Goal: Information Seeking & Learning: Learn about a topic

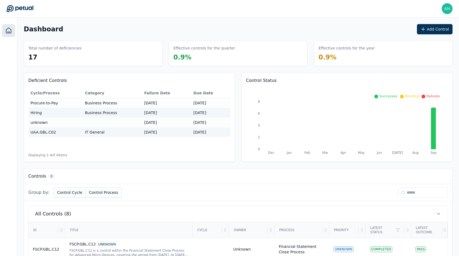
scroll to position [168, 0]
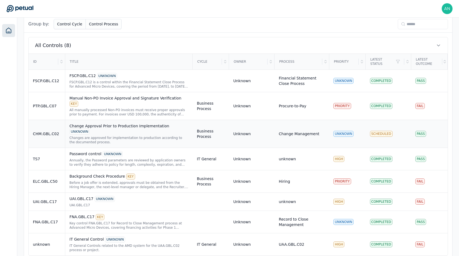
click at [178, 135] on div "Changes are approved for implementation to production according to the document…" at bounding box center [129, 139] width 119 height 9
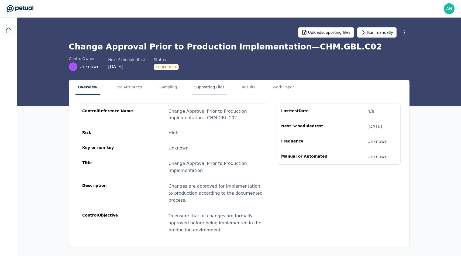
click at [196, 90] on button "Supporting Files" at bounding box center [209, 87] width 35 height 15
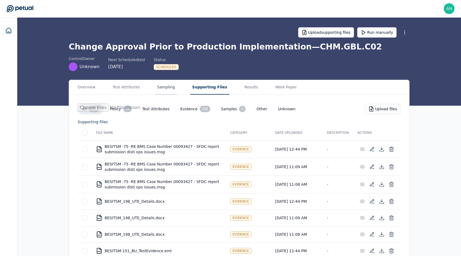
click at [168, 88] on button "Sampling" at bounding box center [166, 87] width 22 height 15
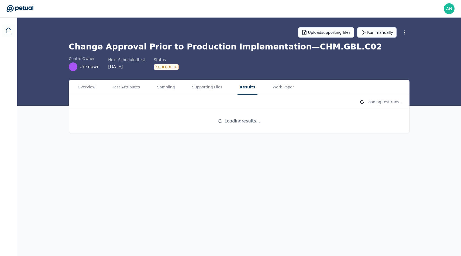
click at [238, 90] on button "Results" at bounding box center [248, 87] width 20 height 15
click at [208, 90] on button "Supporting Files" at bounding box center [207, 87] width 35 height 15
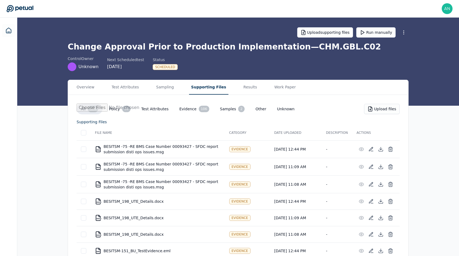
click at [289, 50] on h1 "Change Approval Prior to Production Implementation — CHM.GBL.C02" at bounding box center [238, 47] width 341 height 10
click at [339, 50] on h1 "Change Approval Prior to Production Implementation — CHM.GBL.C02" at bounding box center [238, 47] width 341 height 10
copy h1 "CHM.GBL.C02"
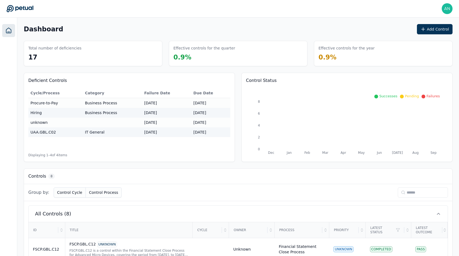
scroll to position [168, 0]
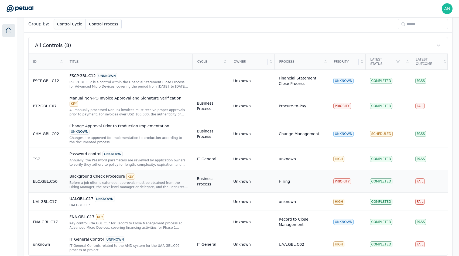
click at [159, 173] on div "Background Check Procedure KEY Before a job offer is extended, approvals must b…" at bounding box center [129, 181] width 119 height 16
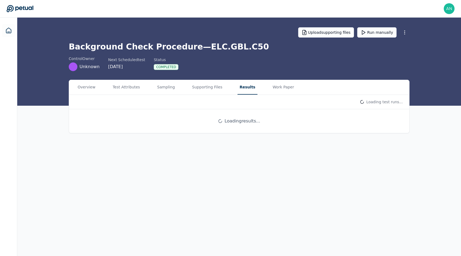
click at [238, 93] on button "Results" at bounding box center [248, 87] width 20 height 15
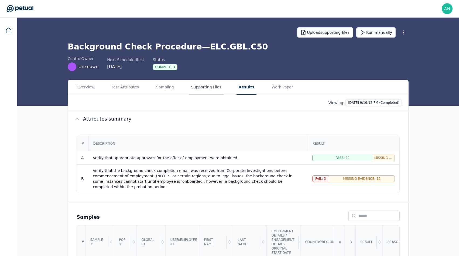
click at [216, 91] on button "Supporting Files" at bounding box center [206, 87] width 35 height 15
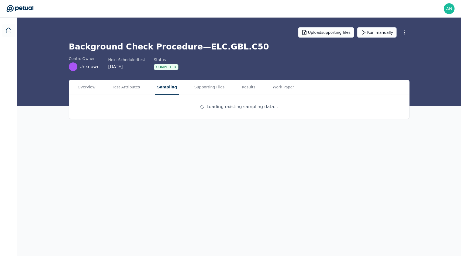
click at [166, 94] on button "Sampling" at bounding box center [167, 87] width 24 height 15
click at [242, 87] on button "Results" at bounding box center [249, 87] width 18 height 15
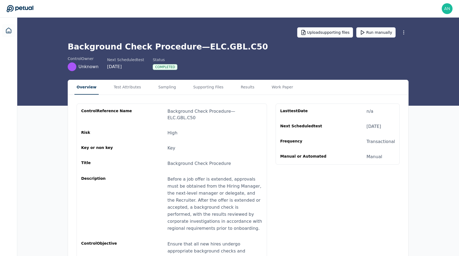
click at [89, 84] on button "Overview" at bounding box center [86, 87] width 24 height 15
click at [192, 91] on button "Supporting Files" at bounding box center [209, 87] width 35 height 15
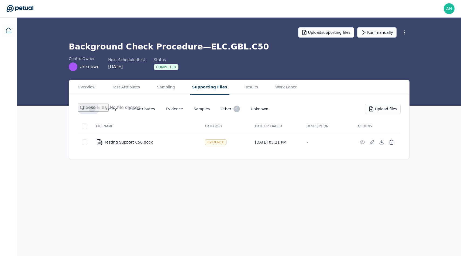
click at [176, 91] on div "Overview Test Attributes Sampling Supporting Files Results Work Paper" at bounding box center [239, 87] width 341 height 15
click at [169, 88] on button "Sampling" at bounding box center [166, 87] width 22 height 15
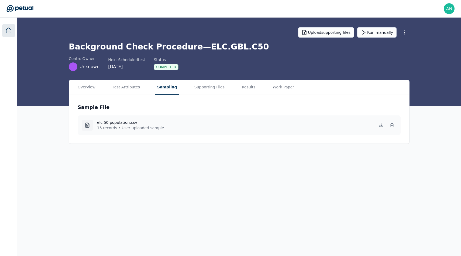
click at [11, 30] on icon at bounding box center [8, 30] width 6 height 6
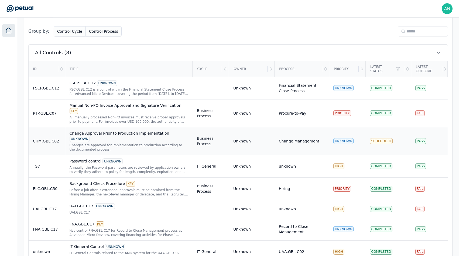
scroll to position [168, 0]
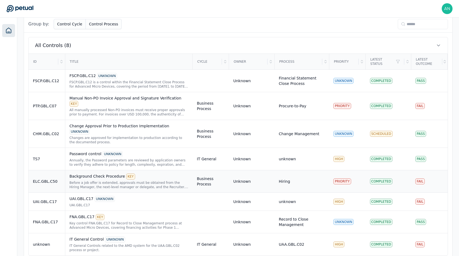
click at [99, 180] on div "Before a job offer is extended, approvals must be obtained from the Hiring Mana…" at bounding box center [129, 184] width 119 height 9
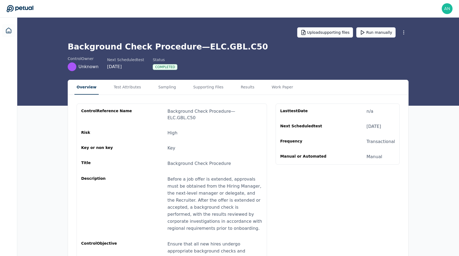
click at [179, 89] on div "Overview Test Attributes Sampling Supporting Files Results Work Paper" at bounding box center [238, 87] width 341 height 15
click at [206, 89] on button "Supporting Files" at bounding box center [208, 87] width 35 height 15
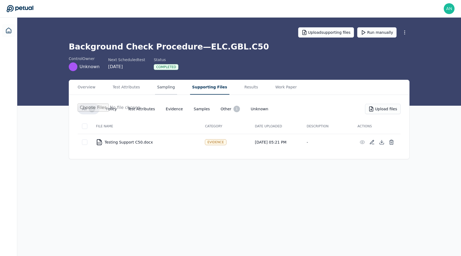
click at [165, 92] on button "Sampling" at bounding box center [166, 87] width 22 height 15
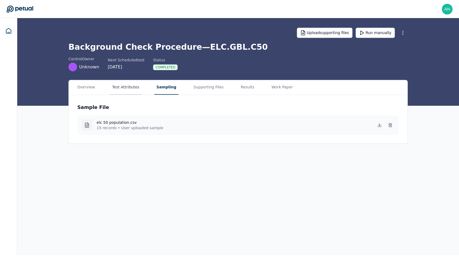
scroll to position [168, 0]
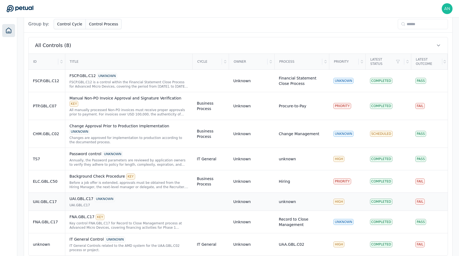
click at [81, 196] on div "UAI.GBL.C17 UNKNOWN" at bounding box center [129, 199] width 119 height 6
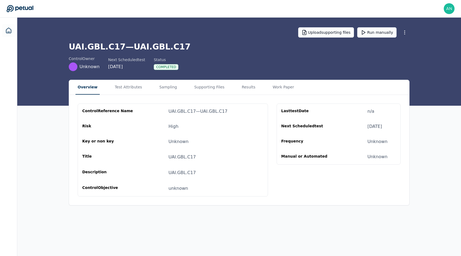
click at [152, 91] on div "Overview Test Attributes Sampling Supporting Files Results Work Paper" at bounding box center [239, 87] width 341 height 15
click at [164, 91] on button "Sampling" at bounding box center [168, 87] width 22 height 15
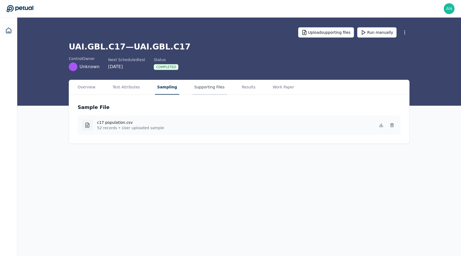
click at [201, 92] on button "Supporting Files" at bounding box center [209, 87] width 35 height 15
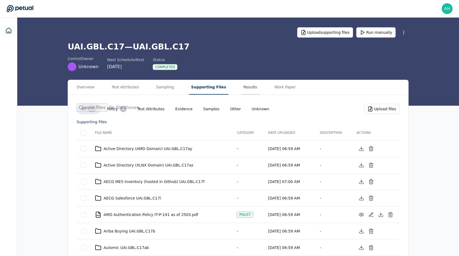
click at [242, 91] on button "Results" at bounding box center [251, 87] width 18 height 15
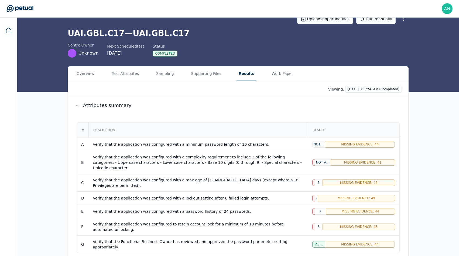
scroll to position [7, 0]
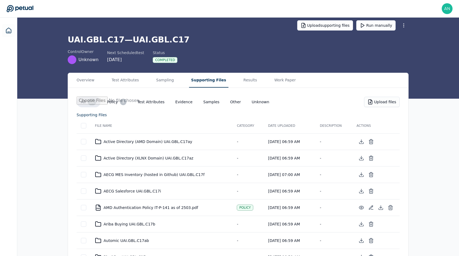
click at [213, 75] on button "Supporting Files" at bounding box center [208, 80] width 39 height 15
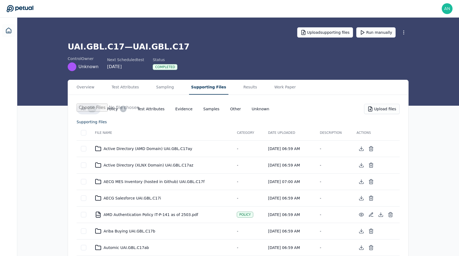
click at [167, 152] on td "Active Directory (AMD Domain) UAI.GBL.C17ay" at bounding box center [162, 148] width 142 height 16
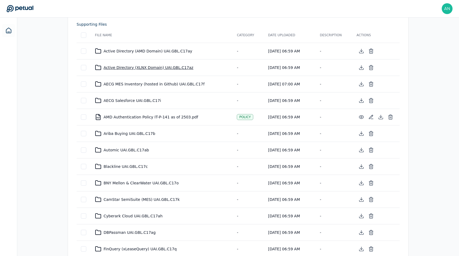
scroll to position [288, 0]
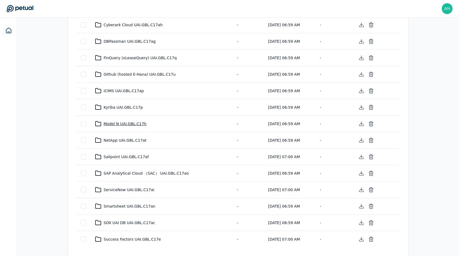
click at [131, 123] on div "Model N UAI.GBL.C17h" at bounding box center [161, 123] width 133 height 6
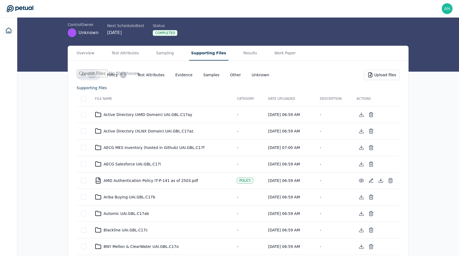
scroll to position [288, 0]
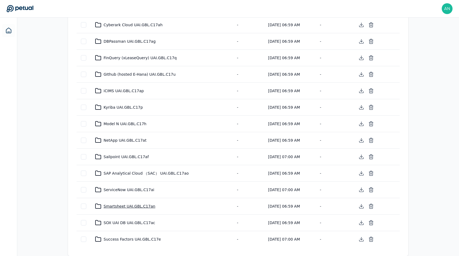
click at [126, 206] on div "Smartsheet UAI.GBL.C17an" at bounding box center [161, 206] width 133 height 6
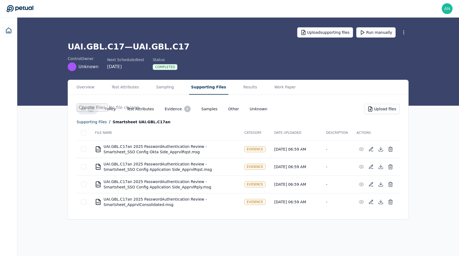
scroll to position [0, 0]
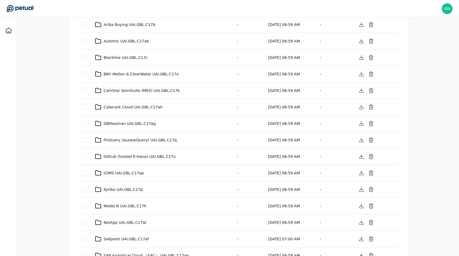
scroll to position [288, 0]
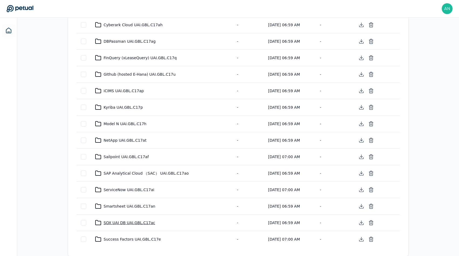
click at [127, 223] on div "SOX UAI DB UAI.GBL.C17ac" at bounding box center [161, 222] width 133 height 6
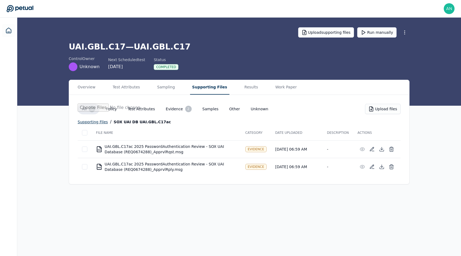
click at [102, 122] on div "supporting files" at bounding box center [93, 121] width 30 height 6
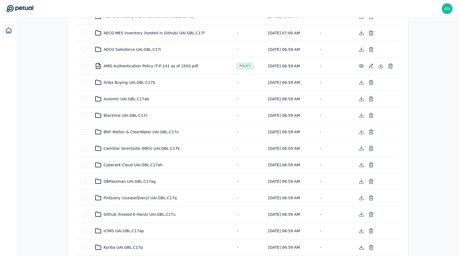
scroll to position [288, 0]
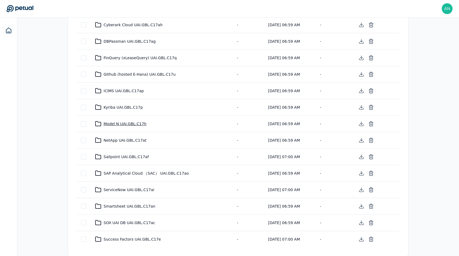
click at [125, 125] on div "Model N UAI.GBL.C17h" at bounding box center [161, 123] width 133 height 6
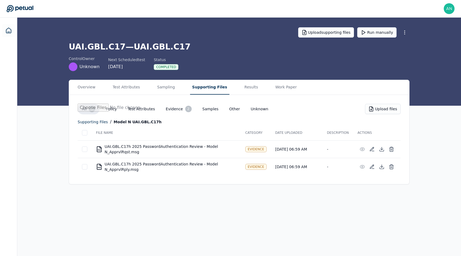
click at [127, 147] on div "MSG UAI.GBL.C17h 2025 PasswordAuthentication Review - Model N_ApprvlRqst.msg" at bounding box center [166, 149] width 141 height 11
click at [94, 120] on div "supporting files" at bounding box center [93, 121] width 30 height 6
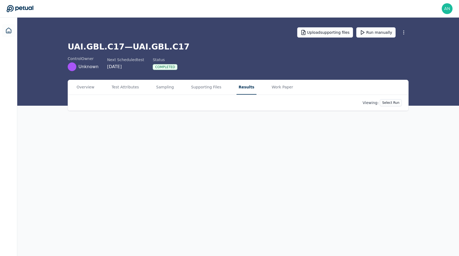
click at [240, 91] on button "Results" at bounding box center [247, 87] width 20 height 15
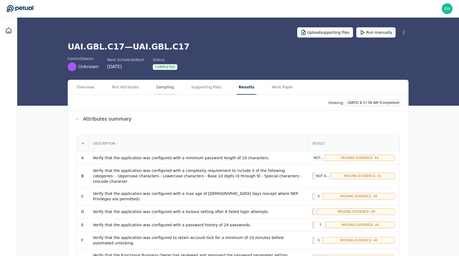
click at [155, 86] on button "Sampling" at bounding box center [165, 87] width 22 height 15
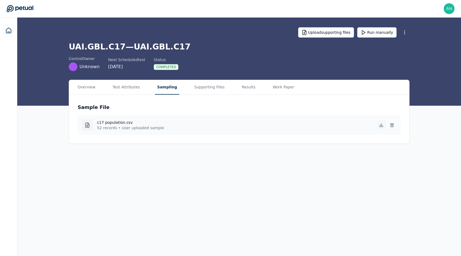
click at [383, 124] on icon at bounding box center [381, 125] width 4 height 4
click at [194, 83] on button "Supporting Files" at bounding box center [209, 87] width 35 height 15
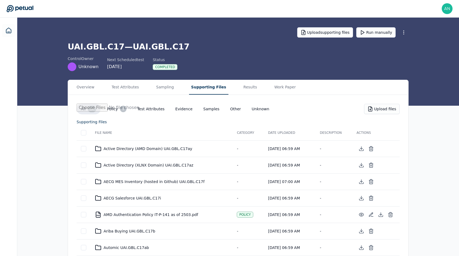
click at [233, 84] on div "Overview Test Attributes Sampling Supporting Files Results Work Paper" at bounding box center [238, 87] width 341 height 15
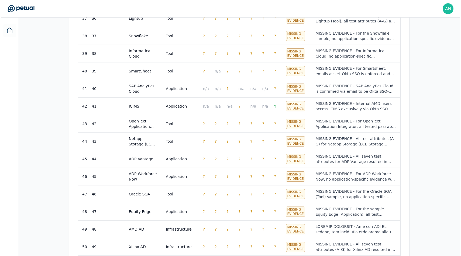
scroll to position [966, 0]
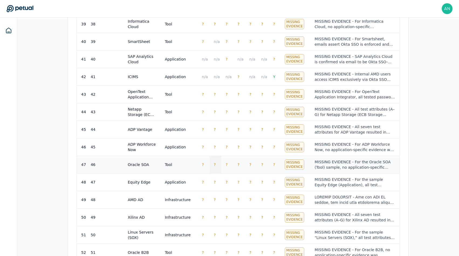
click at [220, 155] on td "?" at bounding box center [216, 164] width 12 height 18
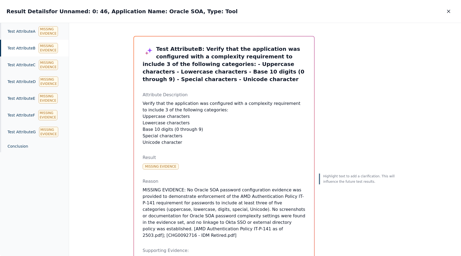
scroll to position [6, 0]
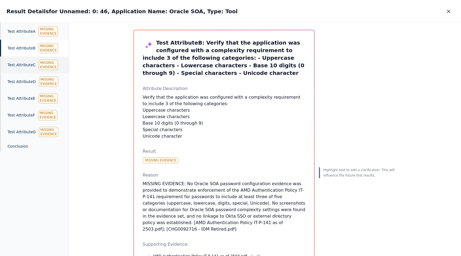
click at [52, 65] on div "Missing Evidence" at bounding box center [48, 65] width 19 height 10
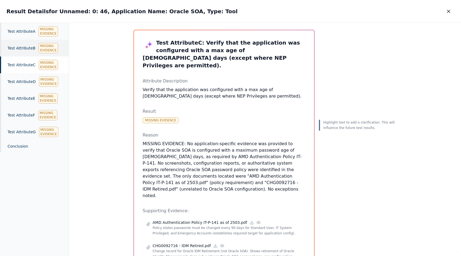
click at [33, 55] on div "Test Attribute B Missing Evidence" at bounding box center [34, 48] width 69 height 17
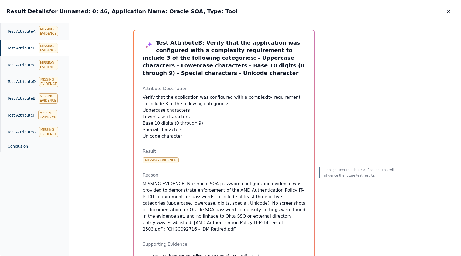
click at [29, 53] on div "Test Attribute B Missing Evidence" at bounding box center [34, 48] width 69 height 17
click at [36, 106] on div "Test Attribute E Missing Evidence" at bounding box center [34, 98] width 69 height 17
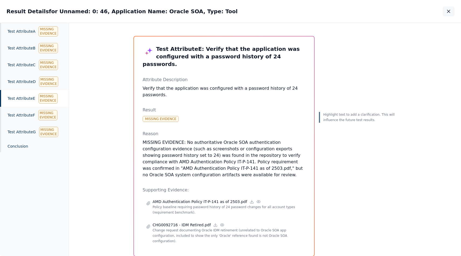
click at [450, 7] on button "button" at bounding box center [449, 11] width 12 height 10
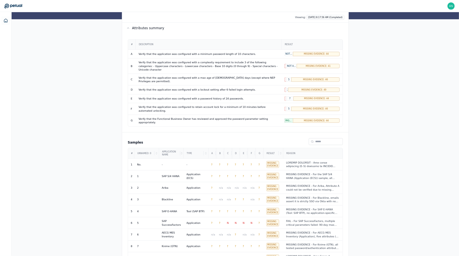
scroll to position [77, 0]
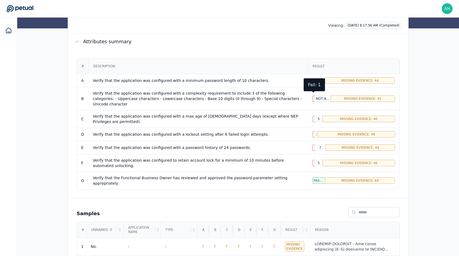
click at [313, 95] on div "1" at bounding box center [314, 98] width 2 height 6
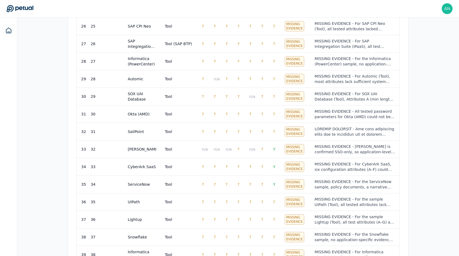
scroll to position [853, 0]
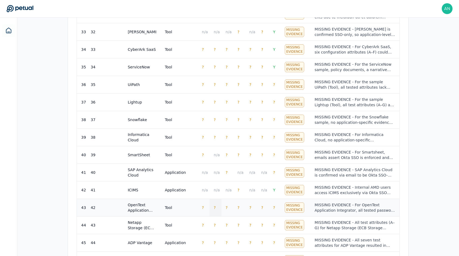
click at [211, 198] on td "?" at bounding box center [216, 207] width 12 height 18
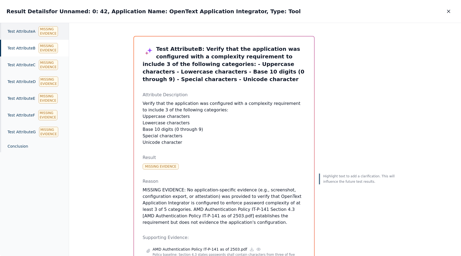
click at [28, 33] on div "Test Attribute A Missing Evidence" at bounding box center [34, 31] width 69 height 17
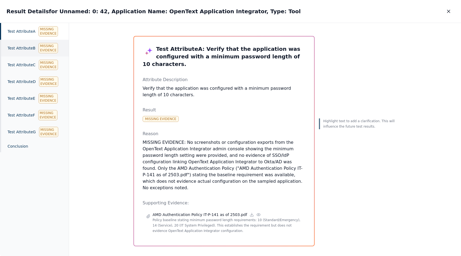
click at [31, 43] on div "Test Attribute B Missing Evidence" at bounding box center [34, 48] width 69 height 17
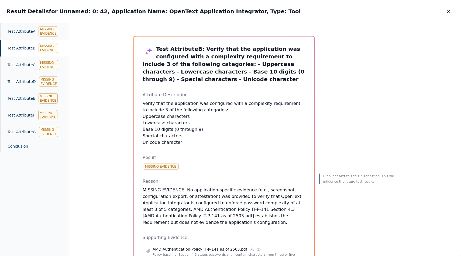
click at [33, 55] on div "Test Attribute B Missing Evidence" at bounding box center [34, 48] width 69 height 17
click at [35, 63] on div "Test Attribute C Missing Evidence" at bounding box center [34, 64] width 69 height 17
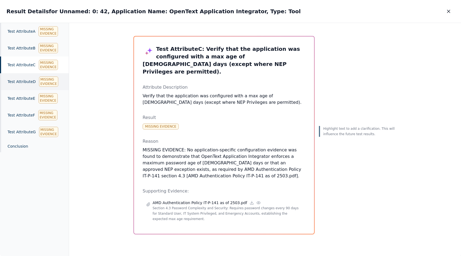
click at [27, 76] on div "Test Attribute D Missing Evidence" at bounding box center [34, 81] width 69 height 17
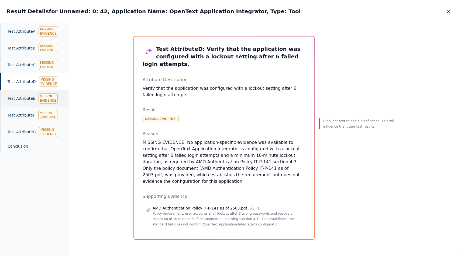
click at [28, 91] on div "Test Attribute E Missing Evidence" at bounding box center [34, 98] width 69 height 17
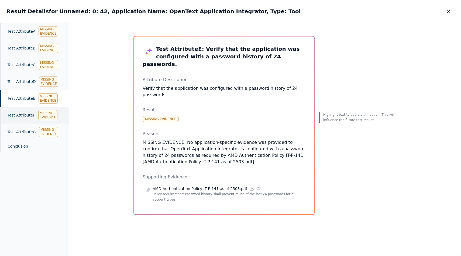
click at [28, 110] on div "Test Attribute F Missing Evidence" at bounding box center [34, 115] width 69 height 17
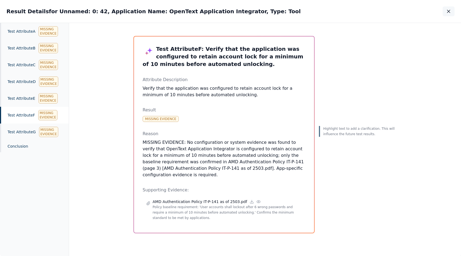
click at [452, 16] on button "button" at bounding box center [449, 11] width 12 height 10
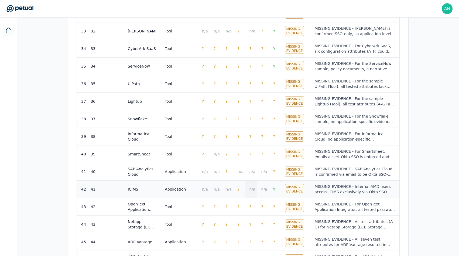
scroll to position [836, 0]
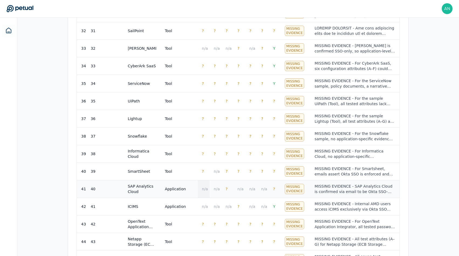
click at [199, 180] on td "n/a" at bounding box center [204, 189] width 12 height 18
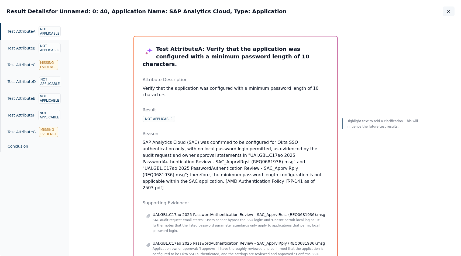
click at [446, 11] on button "button" at bounding box center [449, 11] width 12 height 10
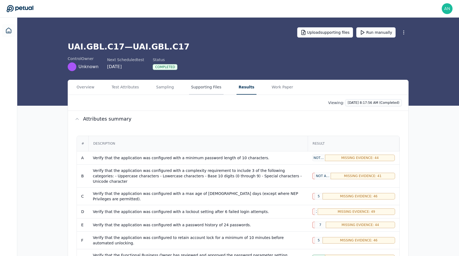
click at [192, 86] on button "Supporting Files" at bounding box center [206, 87] width 35 height 15
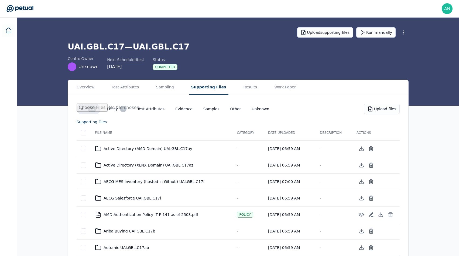
click at [175, 85] on div "Overview Test Attributes Sampling Supporting Files Results Work Paper" at bounding box center [238, 87] width 341 height 15
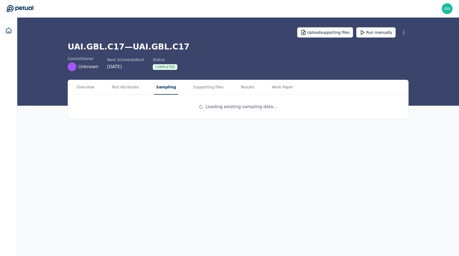
click at [172, 85] on button "Sampling" at bounding box center [166, 87] width 24 height 15
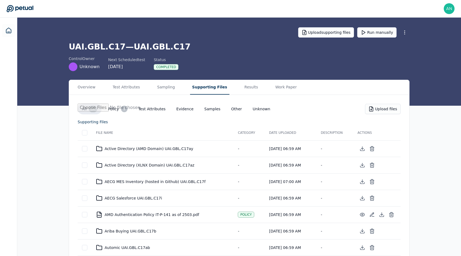
click at [208, 84] on button "Supporting Files" at bounding box center [209, 87] width 39 height 15
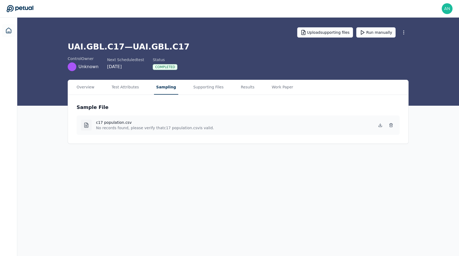
click at [157, 86] on button "Sampling" at bounding box center [166, 87] width 24 height 15
click at [135, 87] on button "Test Attributes" at bounding box center [126, 87] width 32 height 15
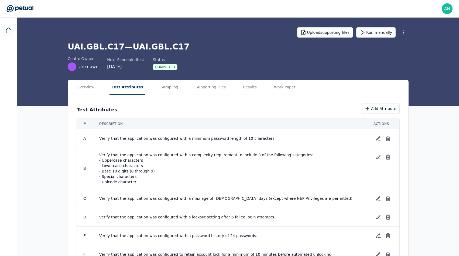
click at [99, 88] on div "Overview Test Attributes Sampling Supporting Files Results Work Paper" at bounding box center [238, 87] width 341 height 15
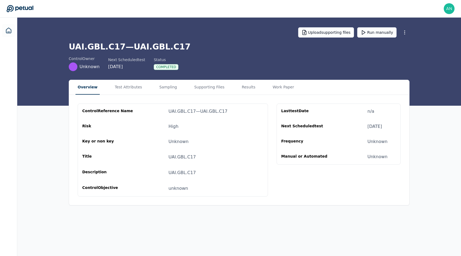
click at [87, 88] on button "Overview" at bounding box center [88, 87] width 24 height 15
click at [5, 34] on link at bounding box center [8, 30] width 13 height 13
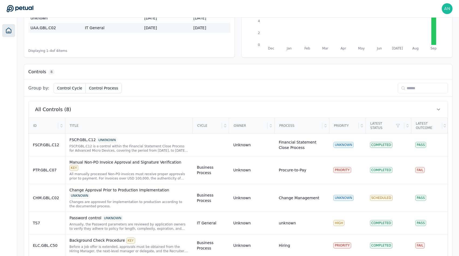
scroll to position [168, 0]
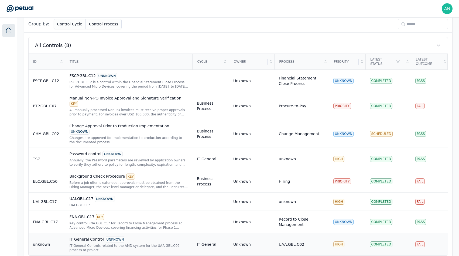
click at [143, 243] on div "IT General Controls related to the AMD system for the UAA.GBL.C02 process or pr…" at bounding box center [129, 247] width 119 height 9
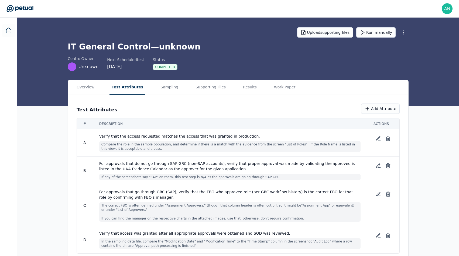
click at [131, 87] on button "Test Attributes" at bounding box center [128, 87] width 36 height 15
click at [84, 95] on div "Test Attributes Add Attribute # Description Actions A Verify that the access re…" at bounding box center [238, 178] width 341 height 167
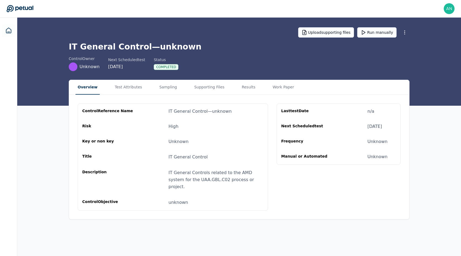
click at [84, 87] on button "Overview" at bounding box center [88, 87] width 24 height 15
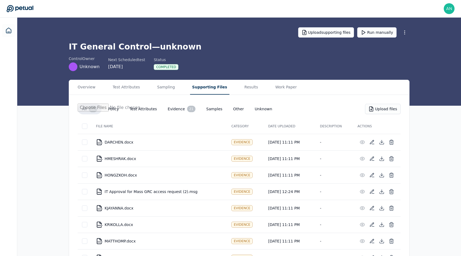
click at [192, 91] on button "Supporting Files" at bounding box center [209, 87] width 39 height 15
click at [242, 87] on button "Results" at bounding box center [251, 87] width 18 height 15
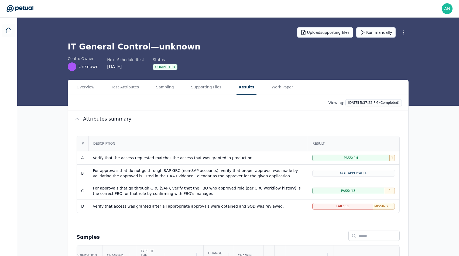
scroll to position [168, 0]
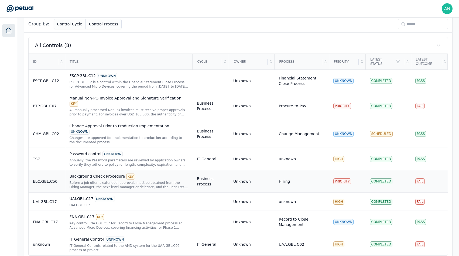
click at [50, 178] on td "ELC.GBL.C50" at bounding box center [47, 181] width 36 height 22
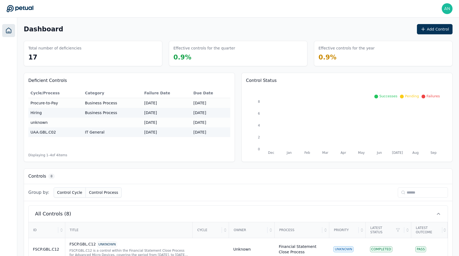
scroll to position [168, 0]
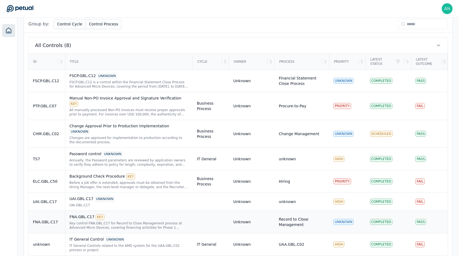
click at [52, 219] on div "FNA.GBL.C17" at bounding box center [47, 221] width 28 height 5
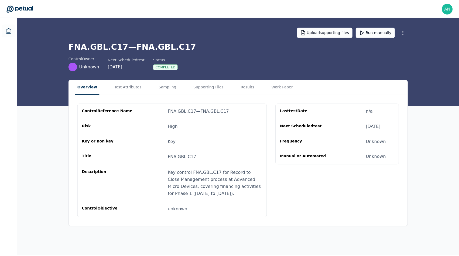
scroll to position [168, 0]
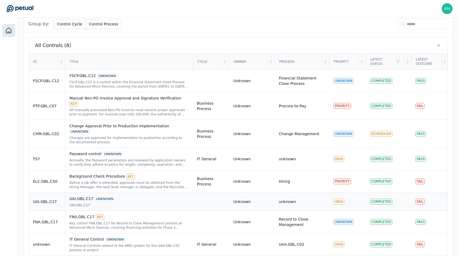
click at [52, 195] on td "UAI.GBL.C17" at bounding box center [47, 201] width 36 height 18
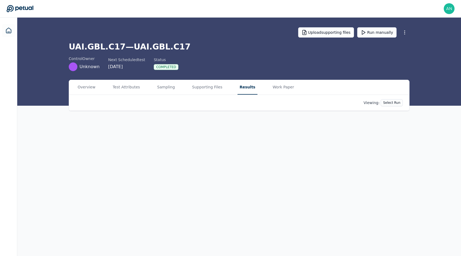
click at [245, 87] on button "Results" at bounding box center [248, 87] width 20 height 15
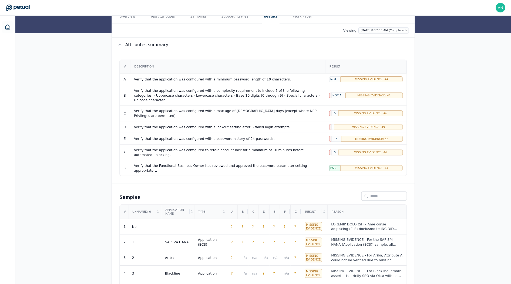
scroll to position [68, 0]
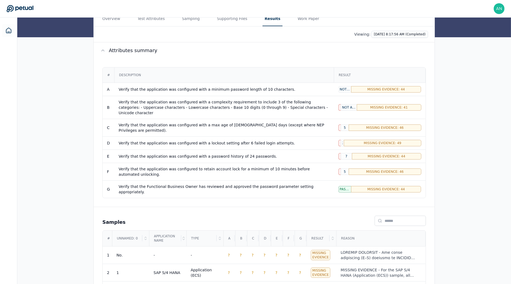
click at [344, 140] on div "Missing Evidence: 49" at bounding box center [382, 143] width 77 height 6
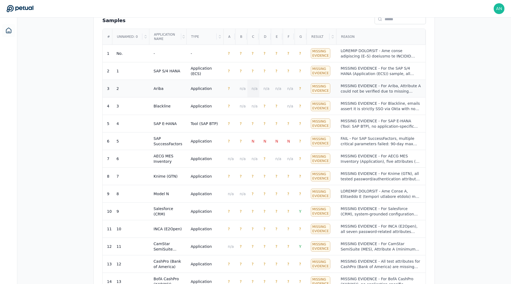
scroll to position [0, 0]
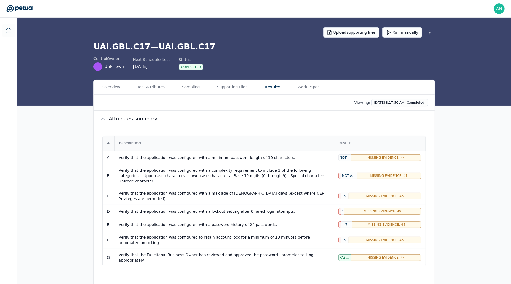
click at [349, 208] on div "Missing Evidence: 49" at bounding box center [382, 211] width 77 height 6
click at [350, 208] on div "Missing Evidence: 49" at bounding box center [382, 211] width 77 height 6
click at [341, 208] on div "2" at bounding box center [342, 211] width 3 height 6
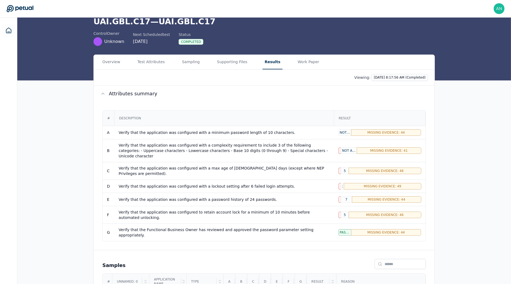
scroll to position [20, 0]
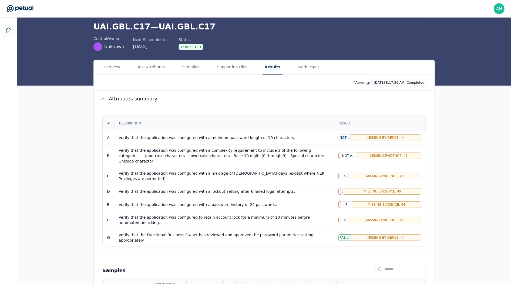
click at [328, 140] on td "Verify that the application was configured with a minimum password length of 10…" at bounding box center [223, 137] width 219 height 13
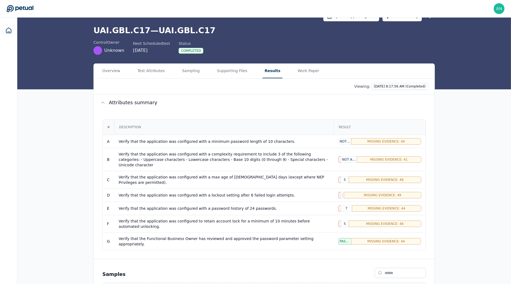
scroll to position [0, 0]
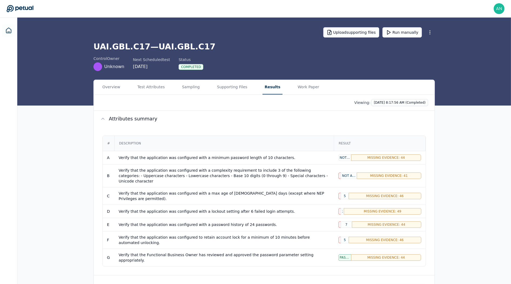
click at [291, 143] on div "Description" at bounding box center [224, 143] width 219 height 15
click at [247, 43] on h1 "UAI.GBL.C17 — UAI.GBL.C17" at bounding box center [263, 47] width 341 height 10
